Goal: Answer question/provide support: Share knowledge or assist other users

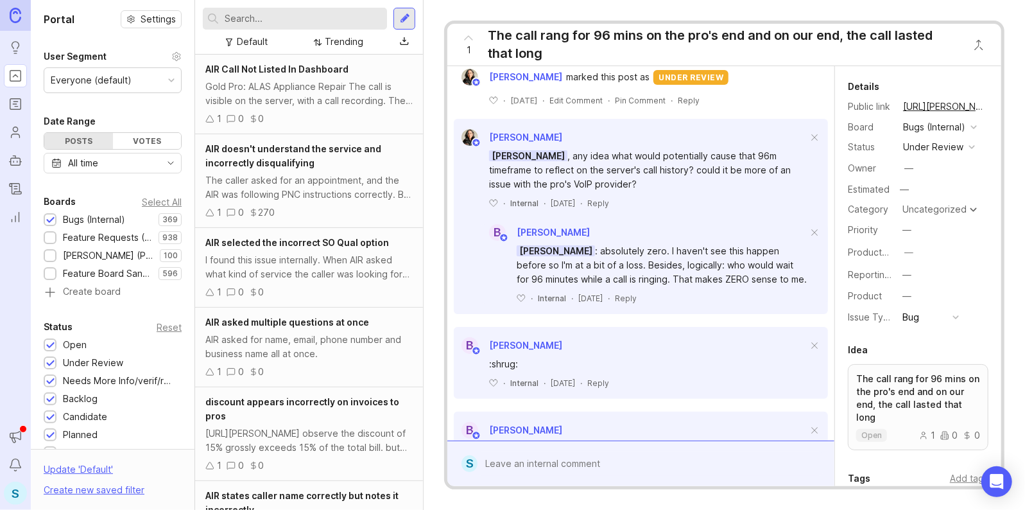
scroll to position [578, 0]
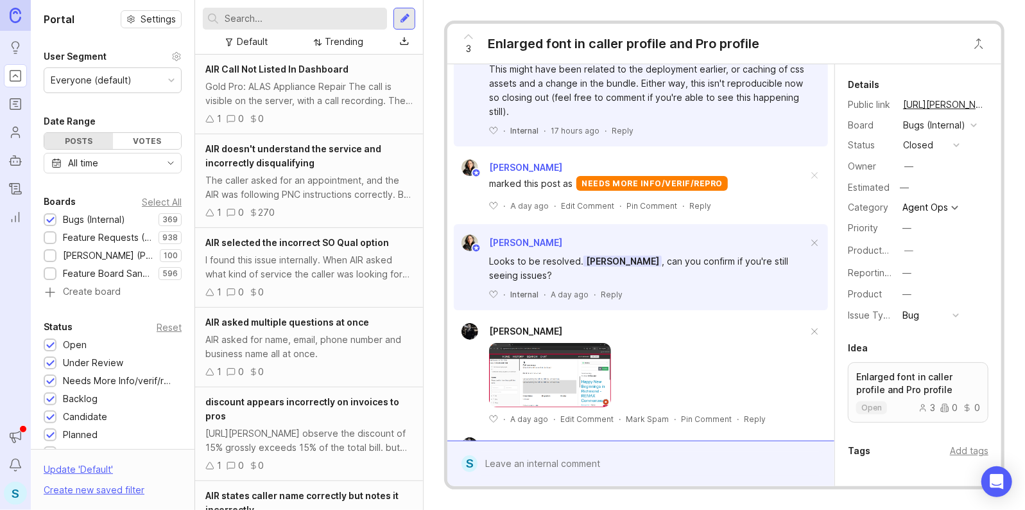
scroll to position [449, 0]
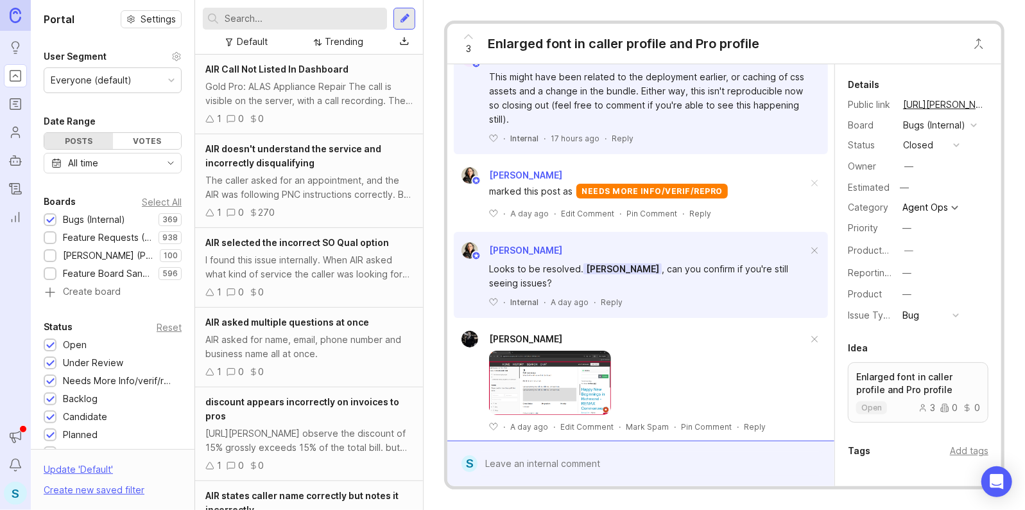
click at [501, 144] on div "﻿ · Internal · 17 hours ago · Reply" at bounding box center [648, 138] width 318 height 11
click at [494, 142] on icon at bounding box center [494, 138] width 8 height 7
click at [833, 34] on div "3 Enlarged font in caller profile and Pro profile" at bounding box center [724, 44] width 554 height 40
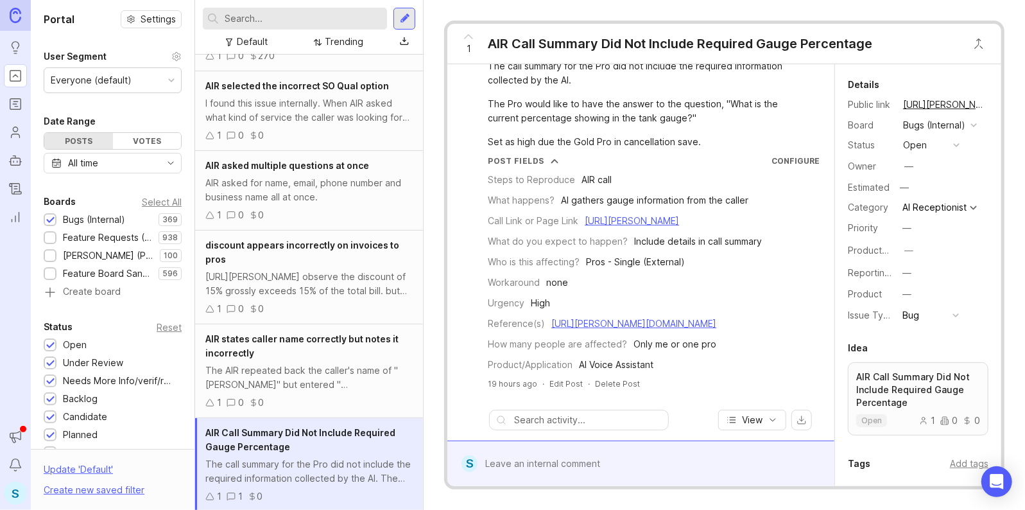
scroll to position [64, 0]
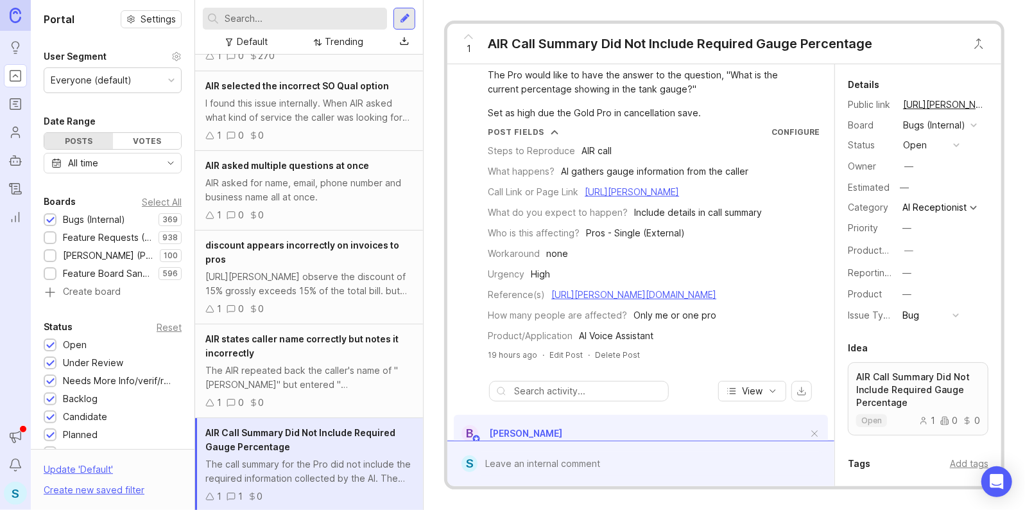
click at [602, 300] on link "https://smith.freshdesk.com/a/tickets/1398877" at bounding box center [633, 294] width 165 height 11
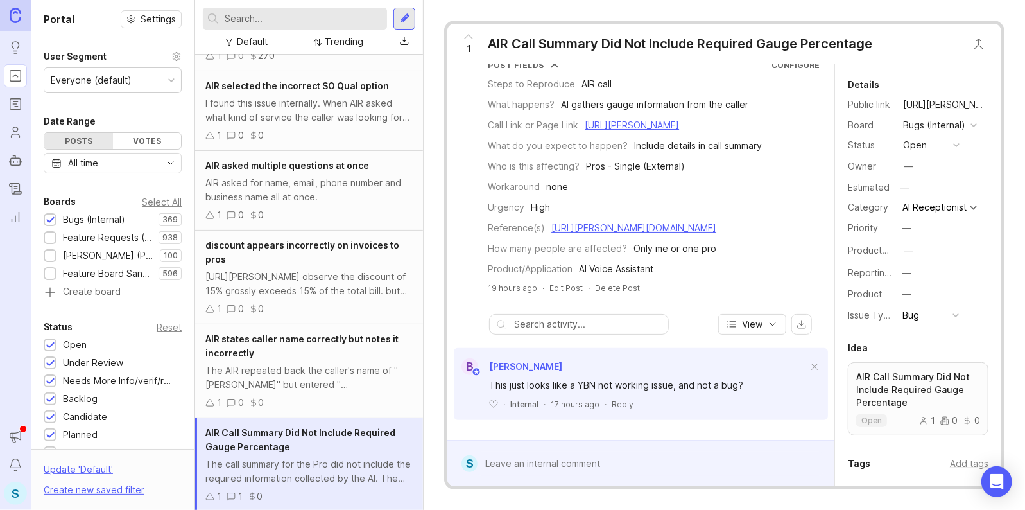
scroll to position [158, 0]
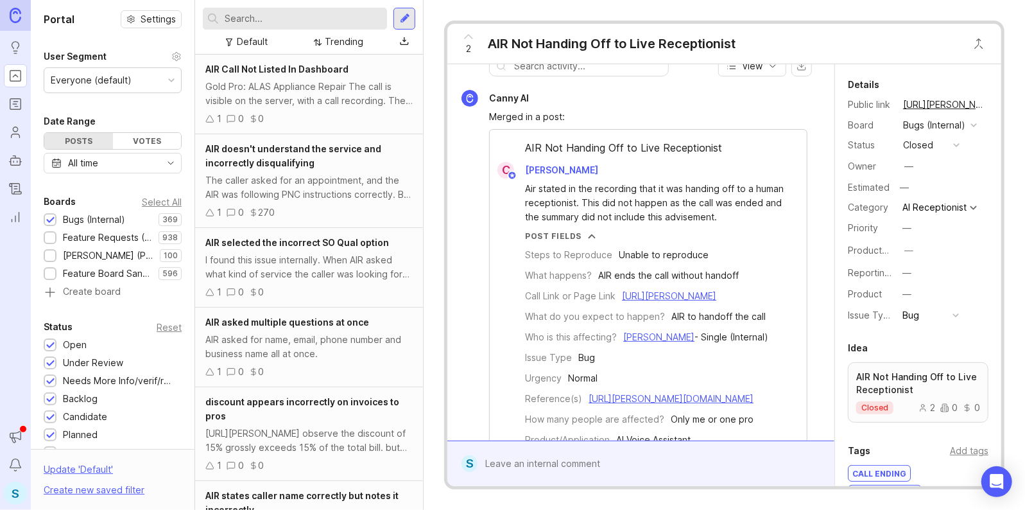
scroll to position [642, 0]
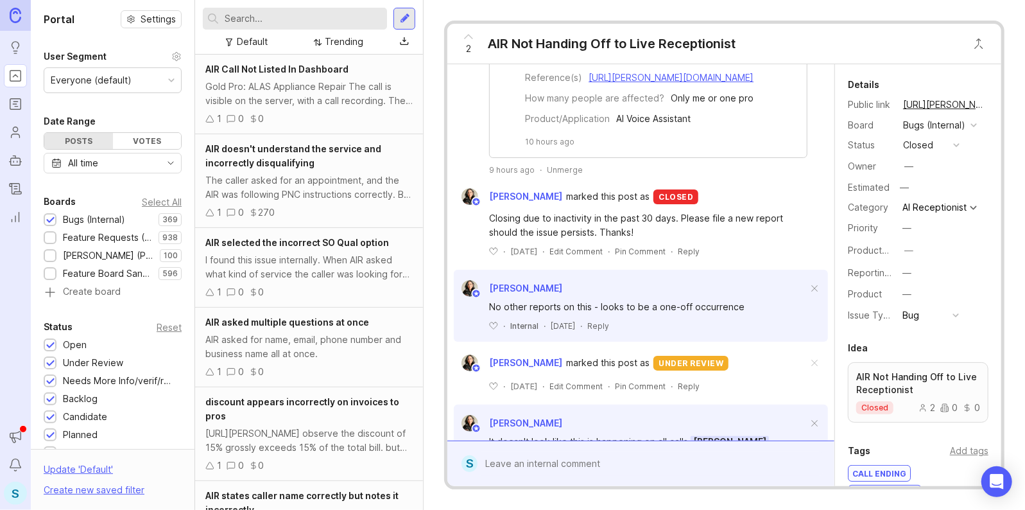
click at [575, 175] on div "Unmerge" at bounding box center [565, 169] width 36 height 11
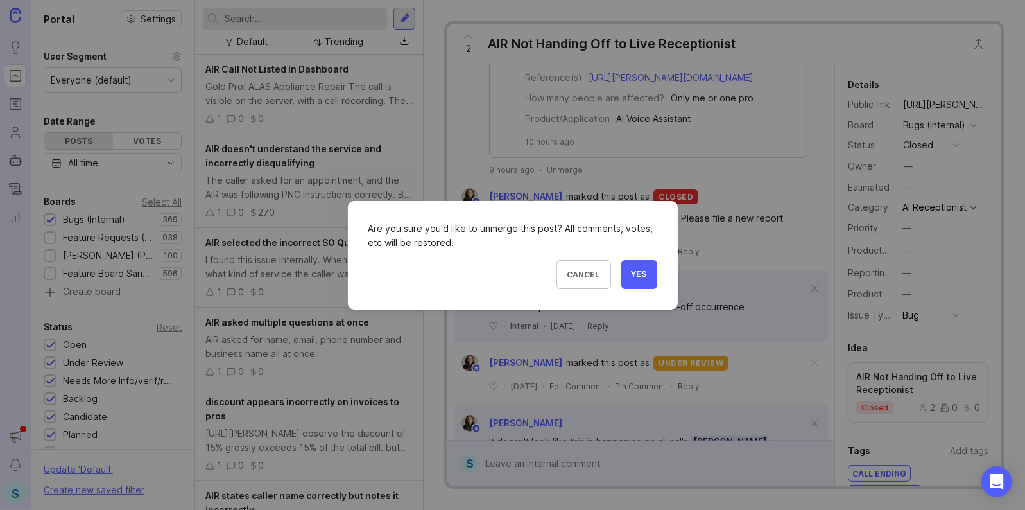
click at [636, 277] on span "Yes" at bounding box center [639, 274] width 15 height 11
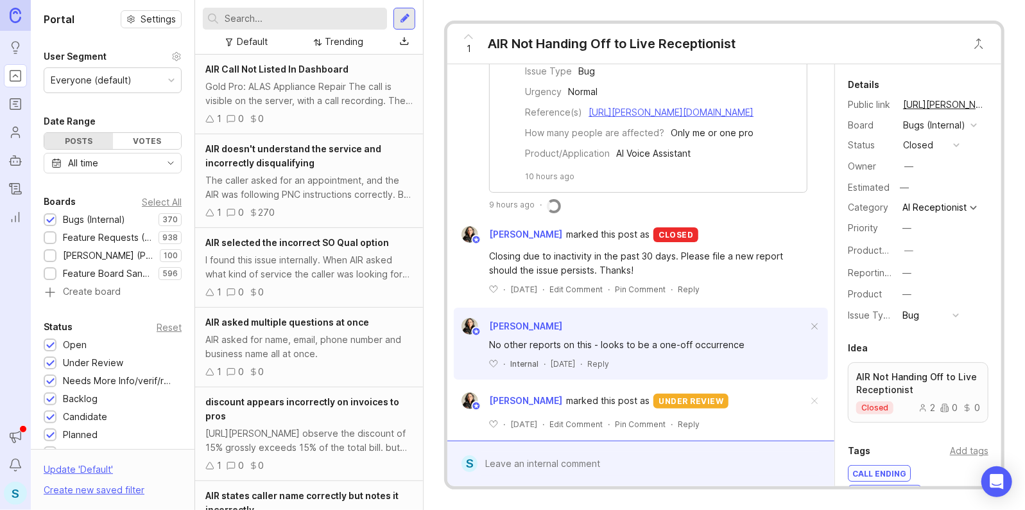
scroll to position [49, 0]
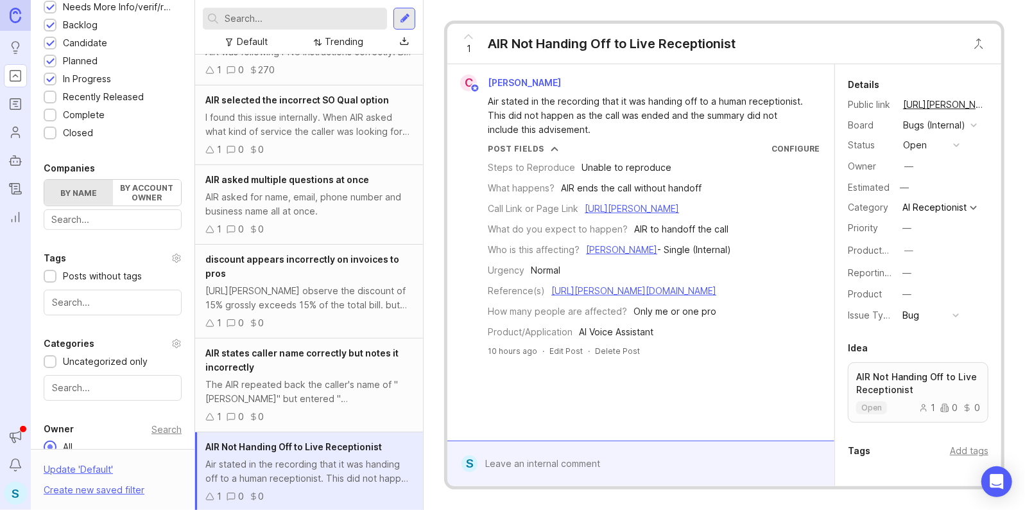
scroll to position [427, 0]
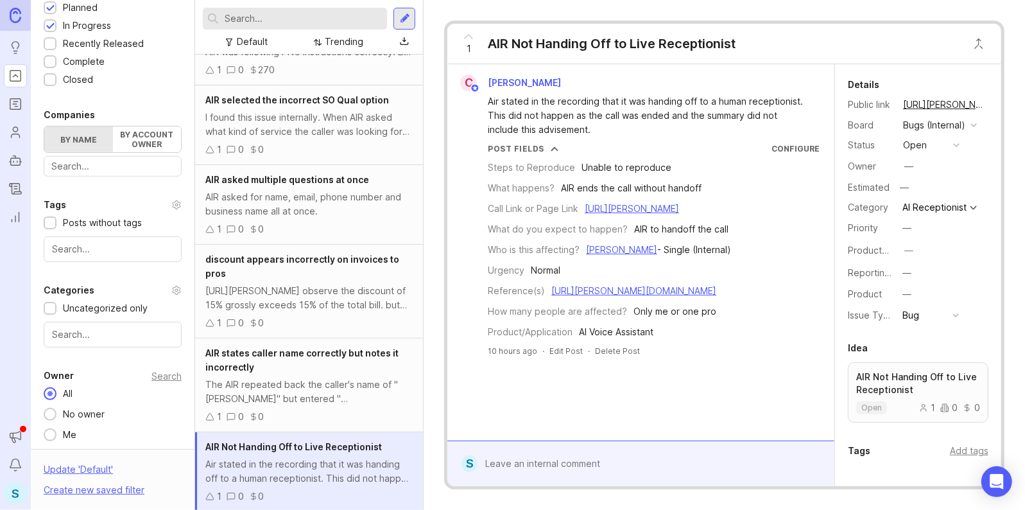
click at [110, 243] on input "text" at bounding box center [112, 249] width 121 height 14
type input "review"
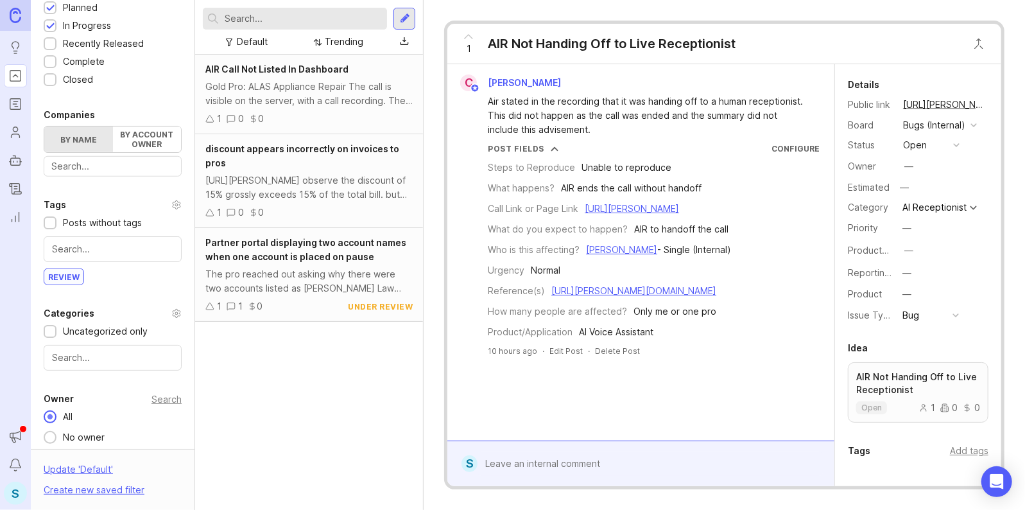
click at [317, 287] on div "The pro reached out asking why there were two accounts listed as Johnson Law Fi…" at bounding box center [308, 281] width 207 height 28
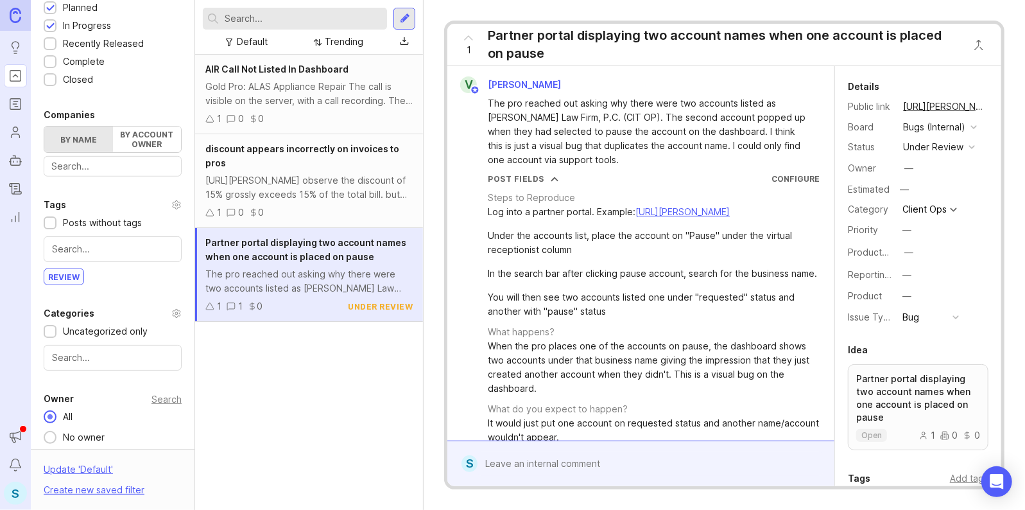
click at [636, 217] on link "https://app.smith.ai/support/partners/d26ed0e8-b5ec-4324-87a8-21587277babe/" at bounding box center [683, 211] width 94 height 11
click at [271, 168] on div "discount appears incorrectly on invoices to pros" at bounding box center [308, 156] width 207 height 28
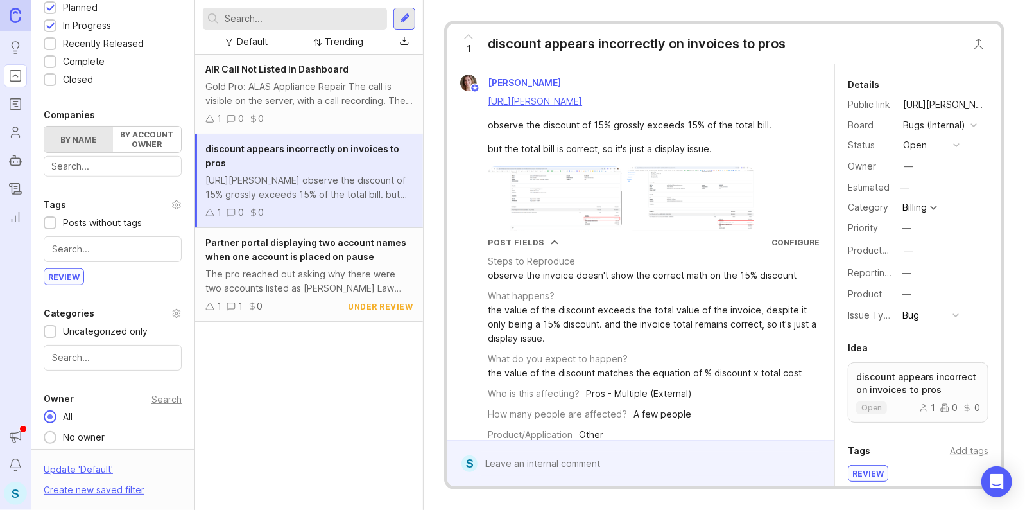
click at [553, 212] on img at bounding box center [555, 198] width 134 height 64
click at [276, 83] on div "Gold Pro: ALAS Appliance Repair The call is visible on the server, with a call …" at bounding box center [308, 94] width 207 height 28
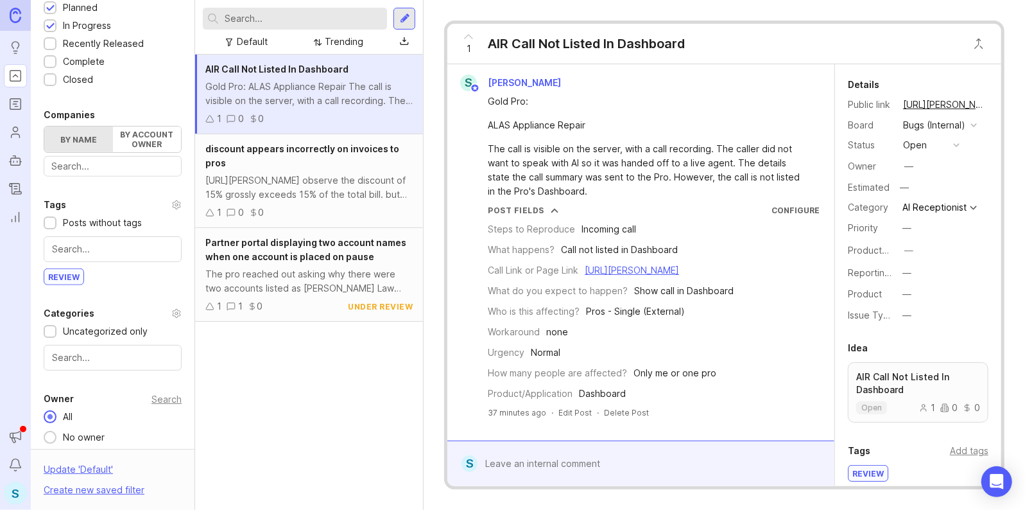
click at [335, 381] on div "AIR Call Not Listed In Dashboard Gold Pro: ALAS Appliance Repair The call is vi…" at bounding box center [309, 282] width 228 height 455
click at [297, 274] on div "The pro reached out asking why there were two accounts listed as Johnson Law Fi…" at bounding box center [308, 281] width 207 height 28
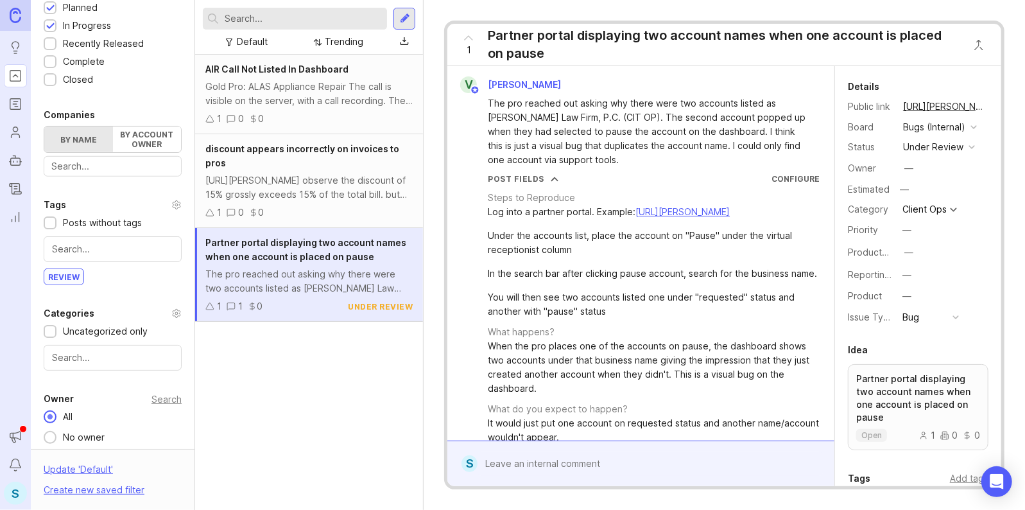
click at [315, 193] on div "[URL][PERSON_NAME] observe the discount of 15% grossly exceeds 15% of the total…" at bounding box center [308, 187] width 207 height 28
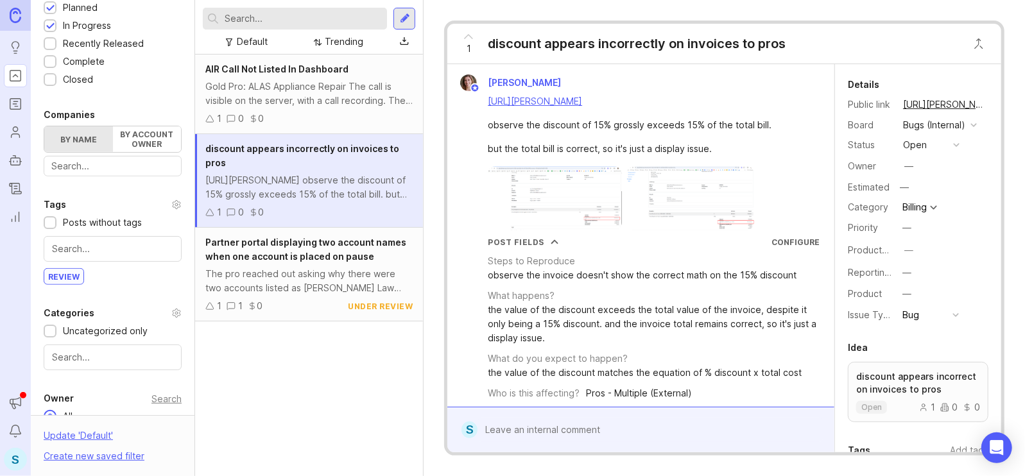
click at [691, 431] on div at bounding box center [650, 430] width 345 height 24
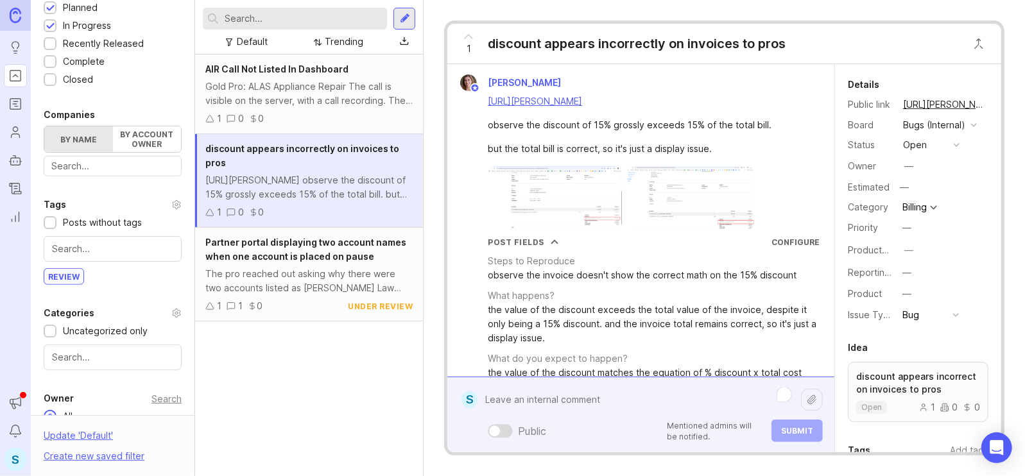
click at [575, 227] on img at bounding box center [555, 198] width 134 height 64
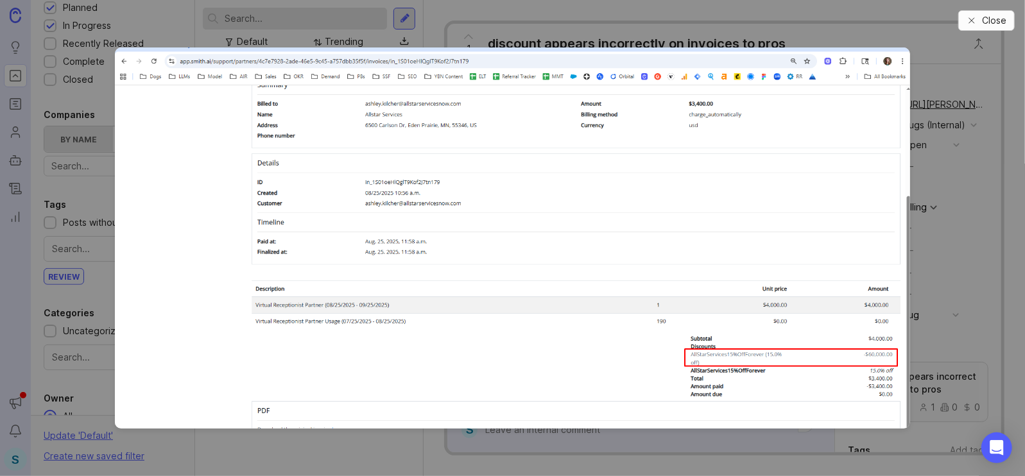
click at [982, 20] on button "Close" at bounding box center [986, 20] width 56 height 21
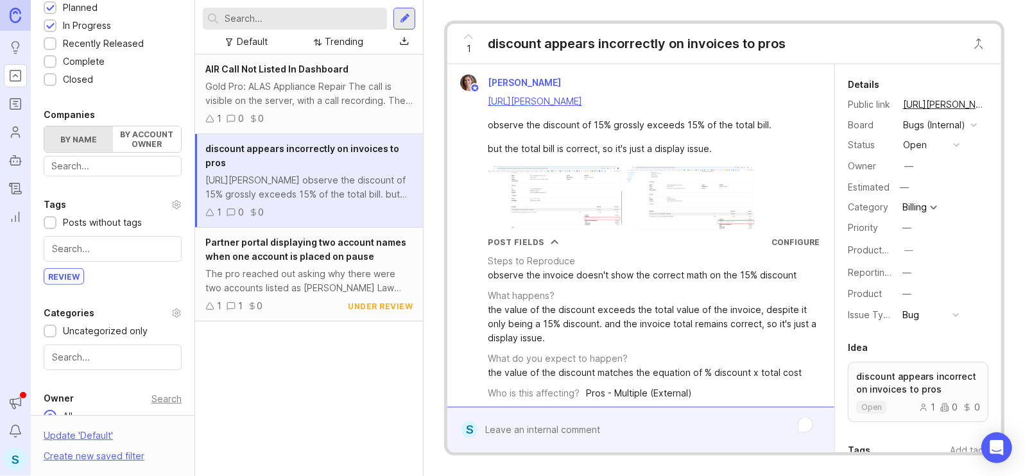
click at [575, 217] on img at bounding box center [555, 198] width 134 height 64
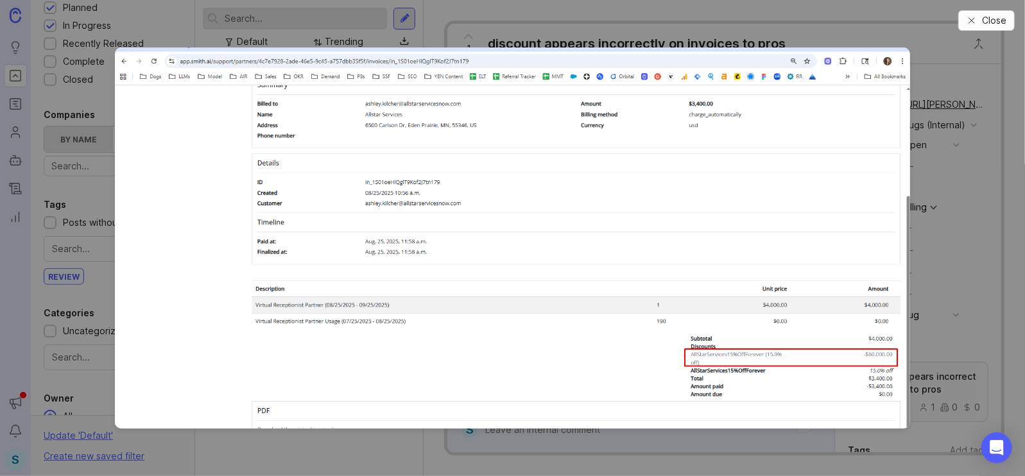
click at [996, 22] on span "Close" at bounding box center [994, 20] width 24 height 13
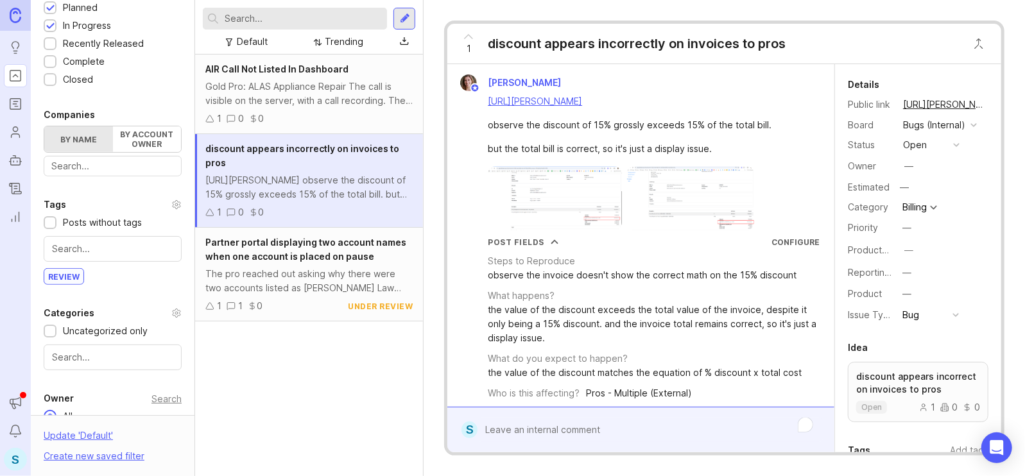
click at [707, 212] on img at bounding box center [690, 198] width 127 height 64
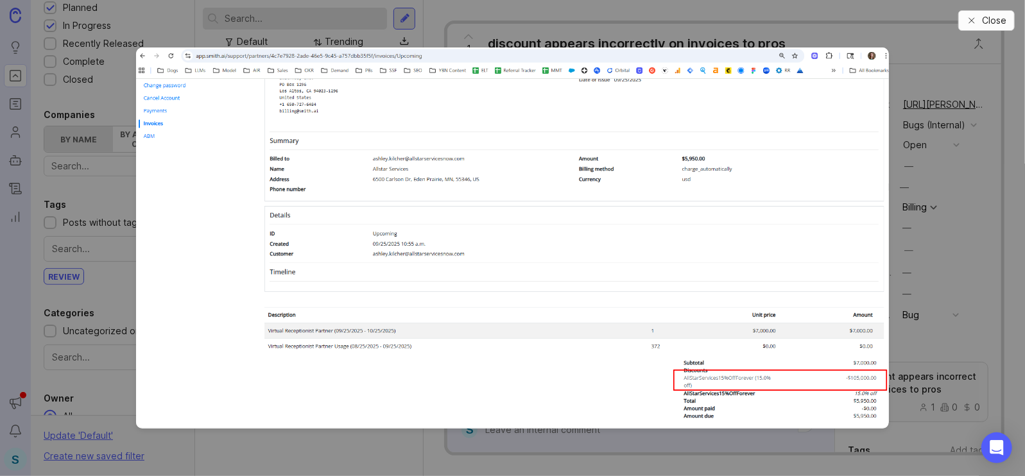
click at [980, 17] on button "Close" at bounding box center [986, 20] width 56 height 21
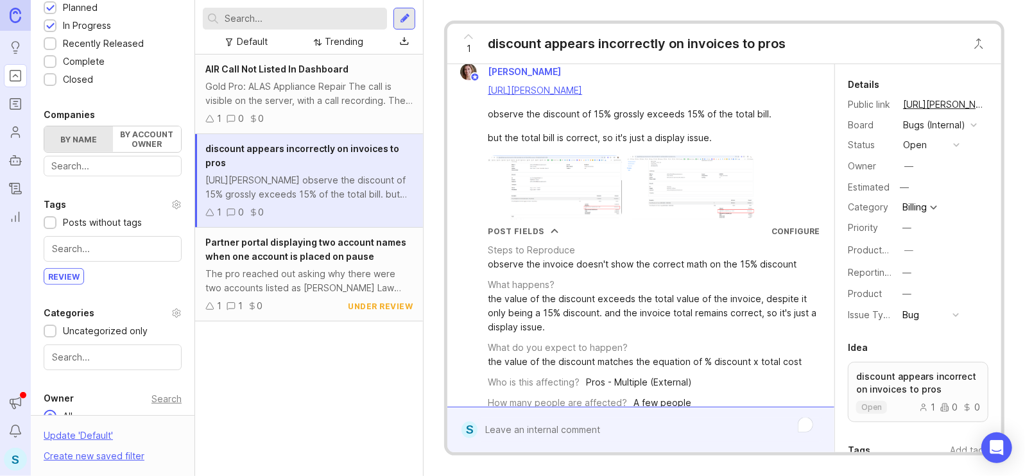
scroll to position [75, 0]
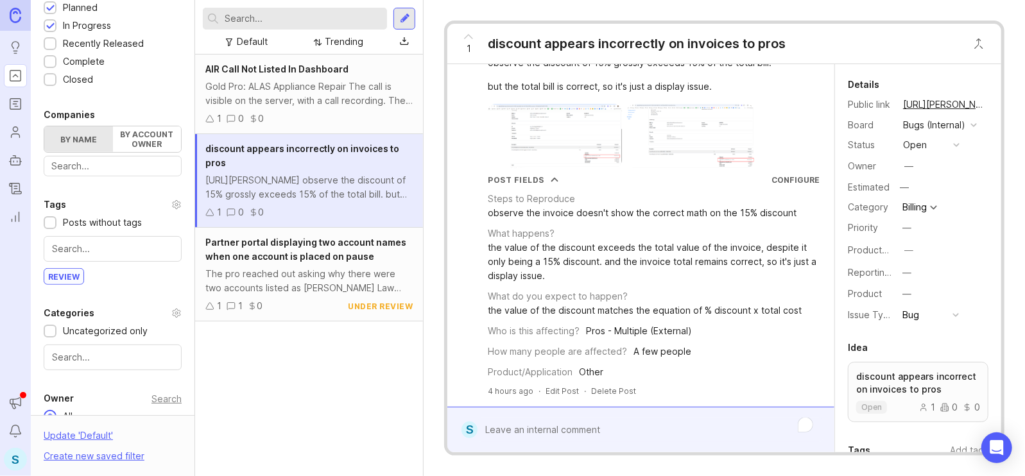
click at [273, 260] on span "Partner portal displaying two account names when one account is placed on pause" at bounding box center [305, 249] width 201 height 25
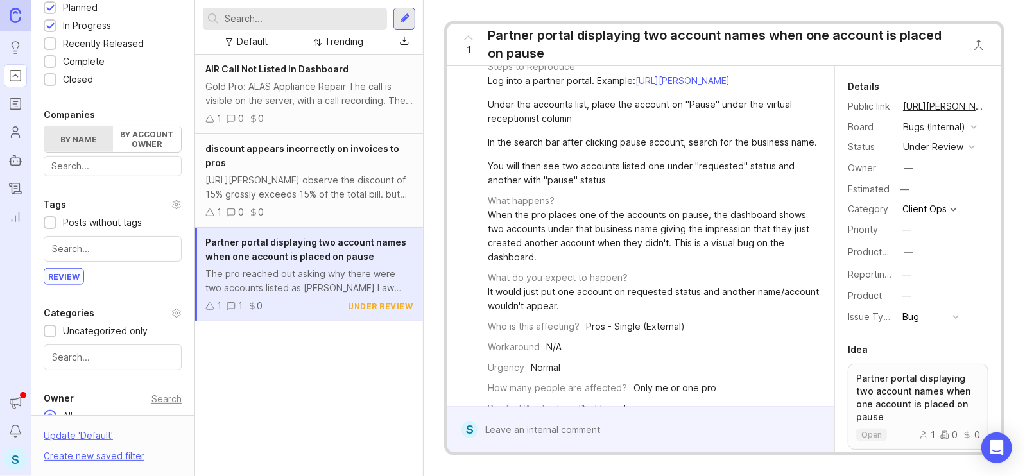
scroll to position [146, 0]
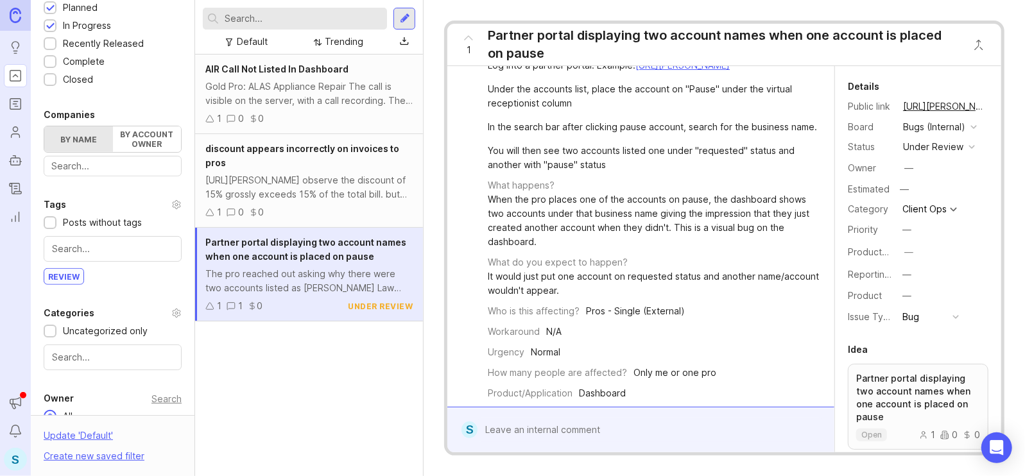
click at [519, 433] on div at bounding box center [650, 430] width 345 height 24
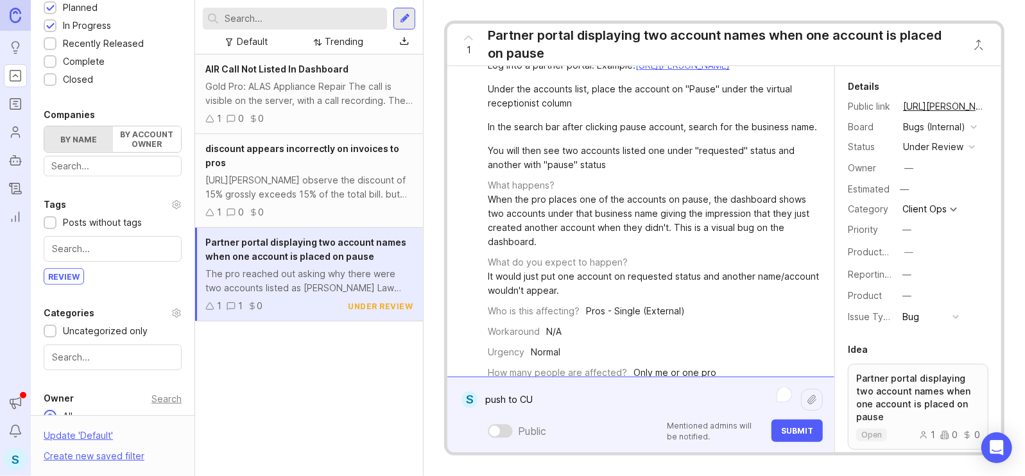
type textarea "push to CU"
click at [804, 431] on span "Submit" at bounding box center [797, 431] width 32 height 10
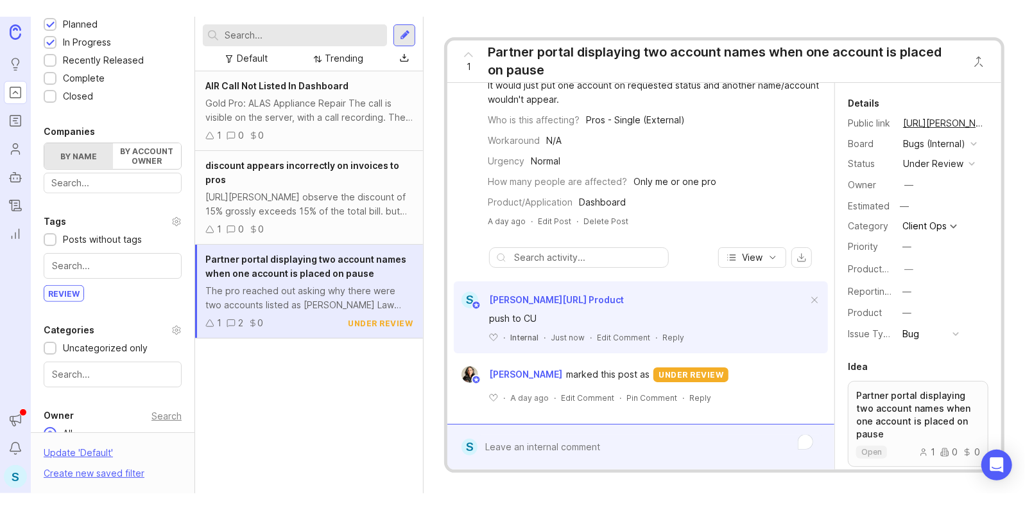
scroll to position [139, 0]
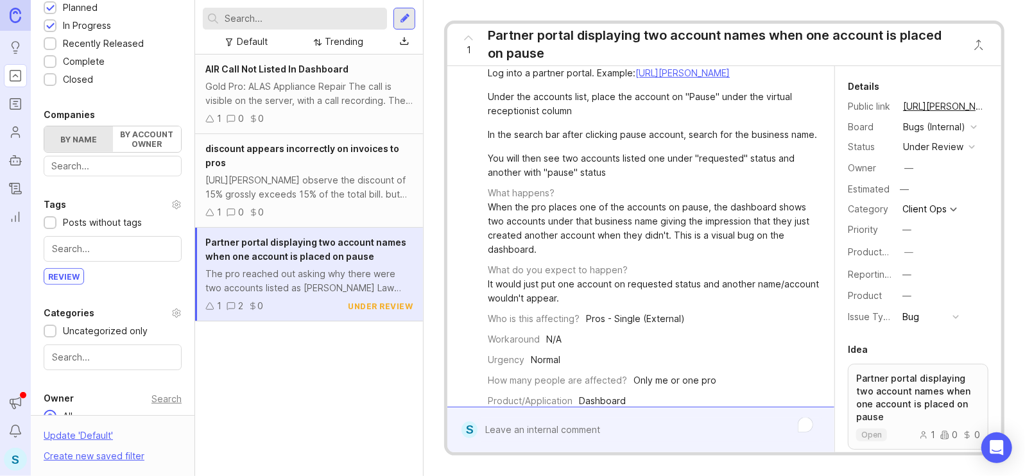
click at [295, 99] on div "Gold Pro: ALAS Appliance Repair The call is visible on the server, with a call …" at bounding box center [308, 94] width 207 height 28
